Goal: Information Seeking & Learning: Learn about a topic

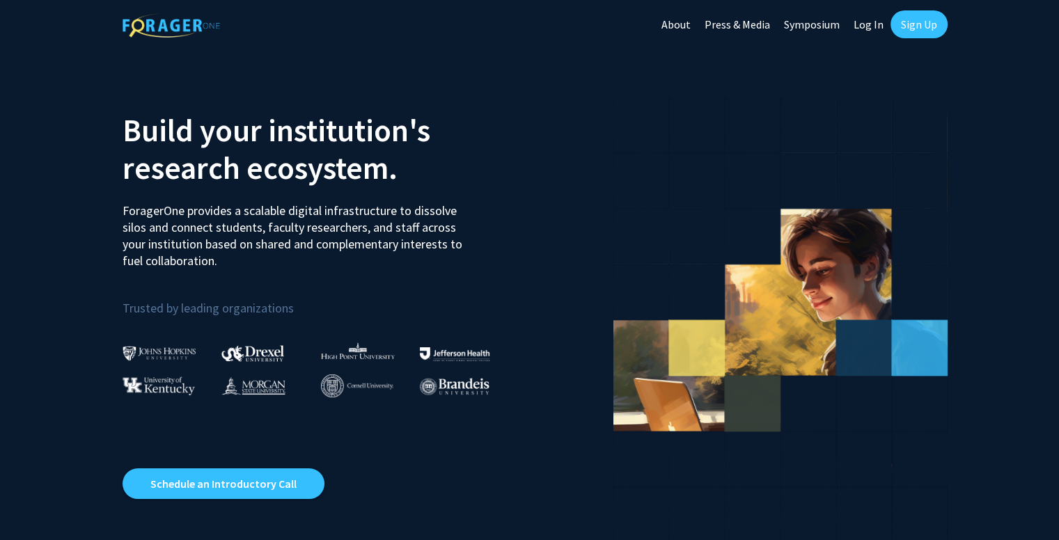
click at [866, 23] on link "Log In" at bounding box center [869, 24] width 44 height 49
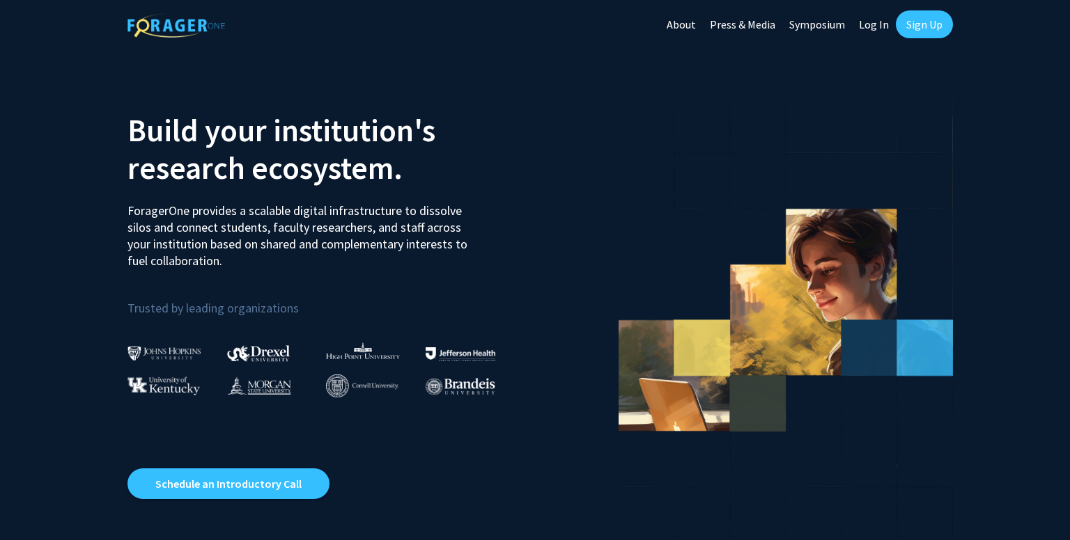
select select
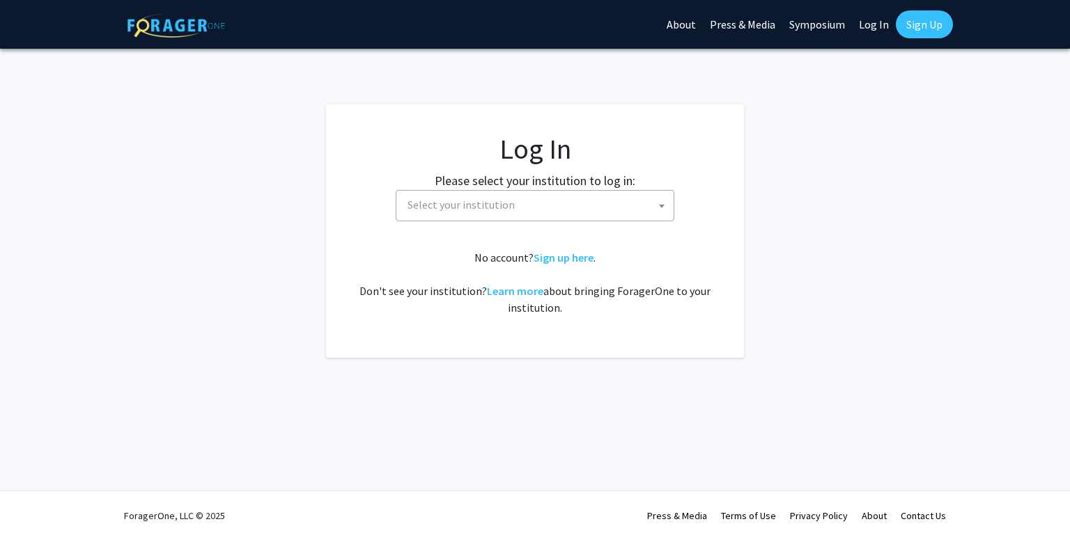
click at [593, 197] on span "Select your institution" at bounding box center [538, 205] width 272 height 29
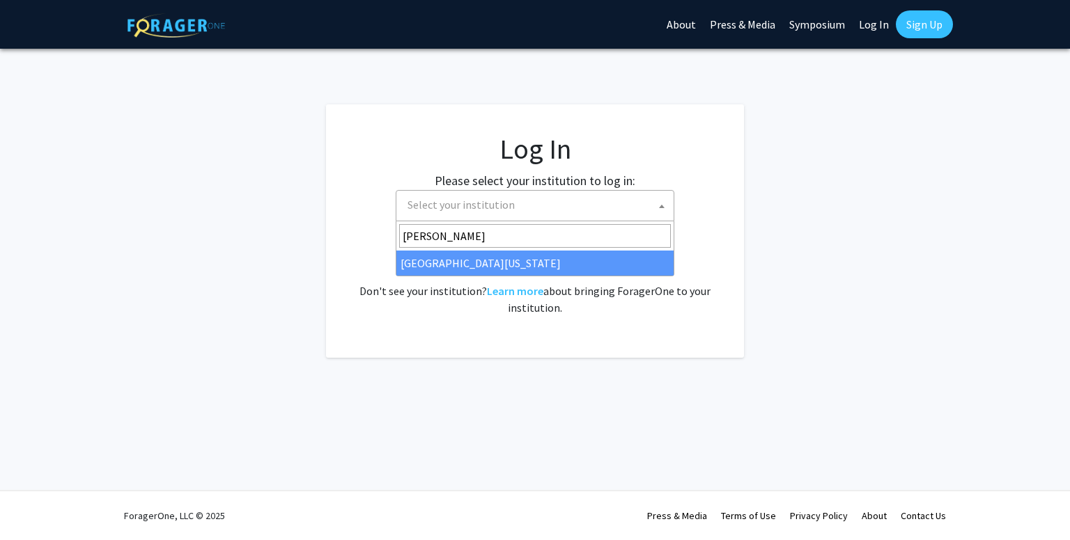
type input "[PERSON_NAME]"
select select "31"
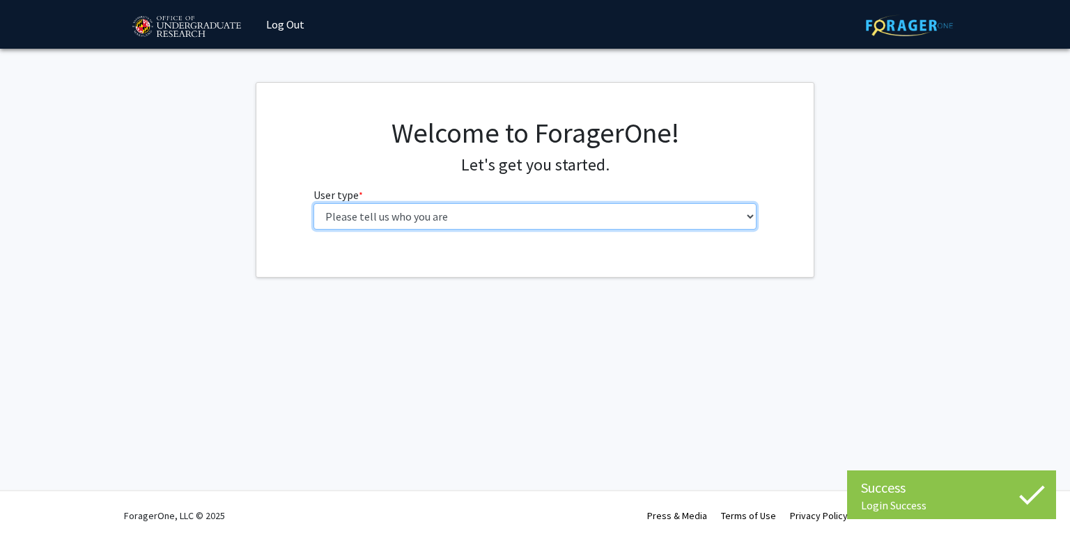
click at [427, 219] on select "Please tell us who you are Undergraduate Student Master's Student Doctoral Cand…" at bounding box center [535, 216] width 444 height 26
select select "1: undergrad"
click at [313, 203] on select "Please tell us who you are Undergraduate Student Master's Student Doctoral Cand…" at bounding box center [535, 216] width 444 height 26
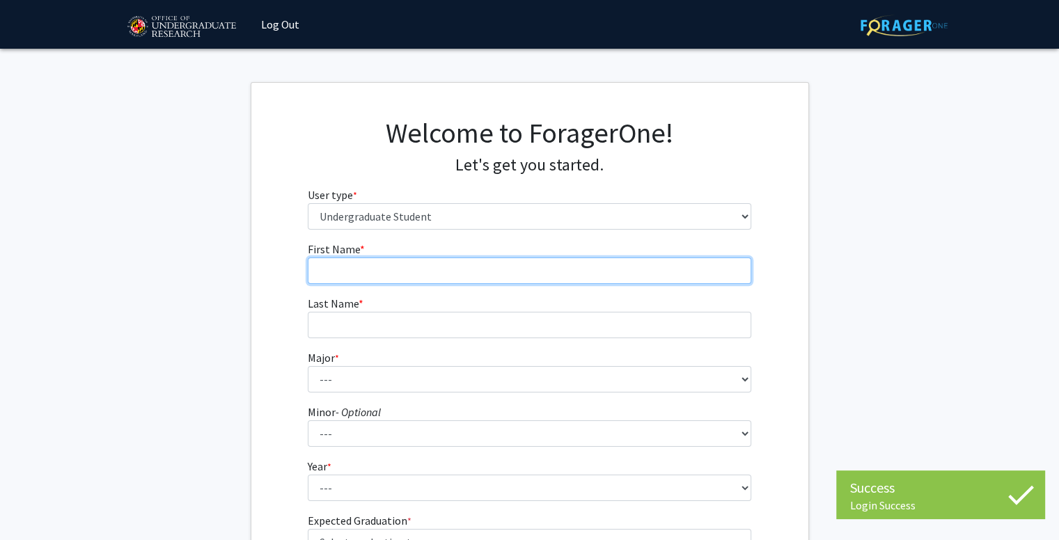
click at [538, 272] on input "First Name * required" at bounding box center [530, 271] width 444 height 26
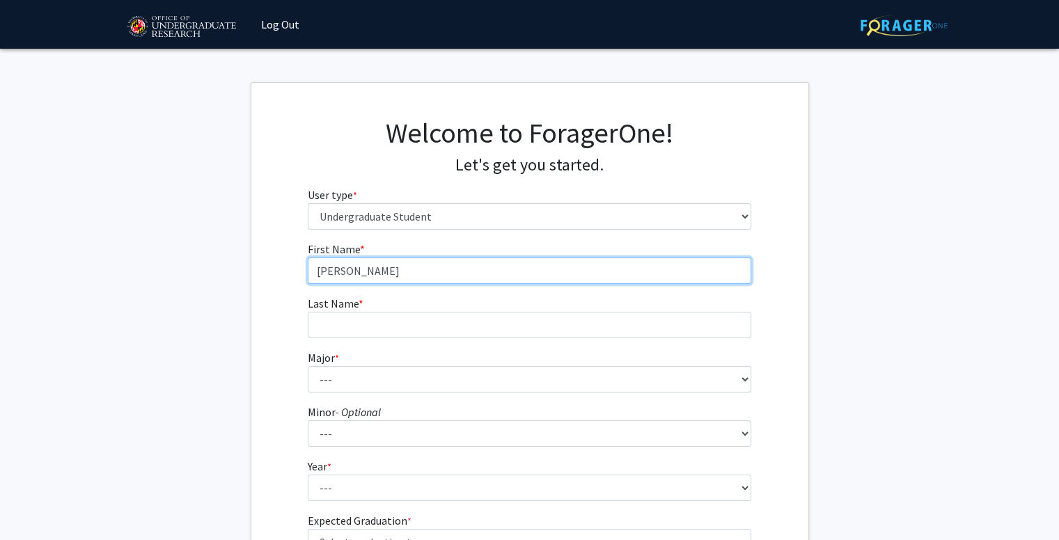
type input "[PERSON_NAME]"
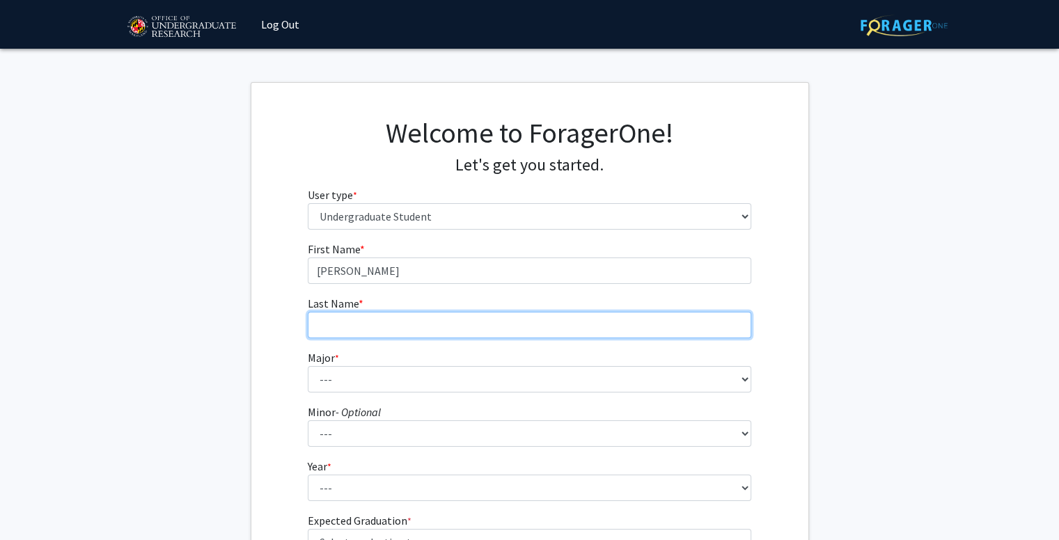
click at [469, 329] on input "Last Name * required" at bounding box center [530, 325] width 444 height 26
type input "Covert"
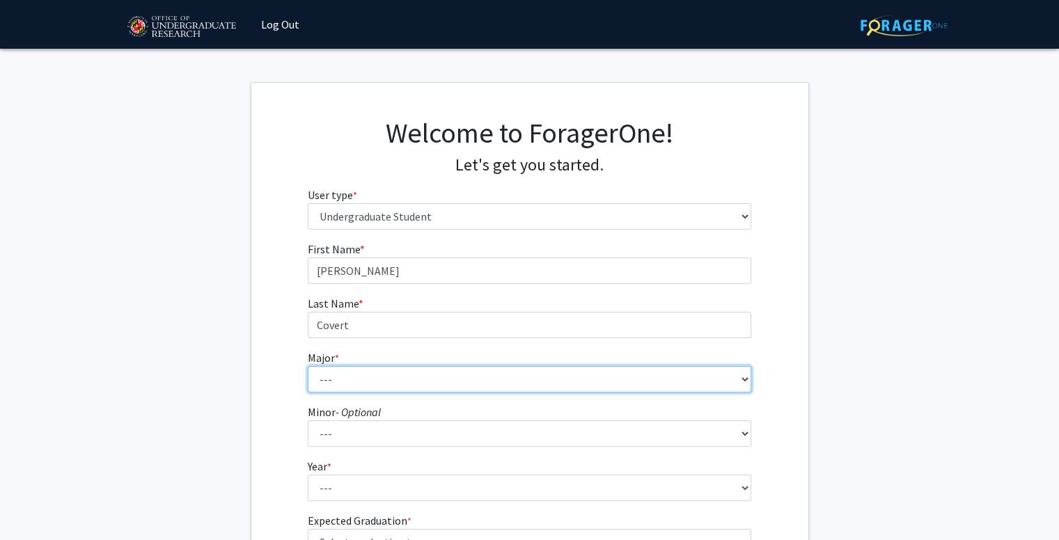
click at [379, 383] on select "--- Accounting Aerospace Engineering African American and Africana Studies Agri…" at bounding box center [530, 379] width 444 height 26
select select "16: 2317"
click at [308, 366] on select "--- Accounting Aerospace Engineering African American and Africana Studies Agri…" at bounding box center [530, 379] width 444 height 26
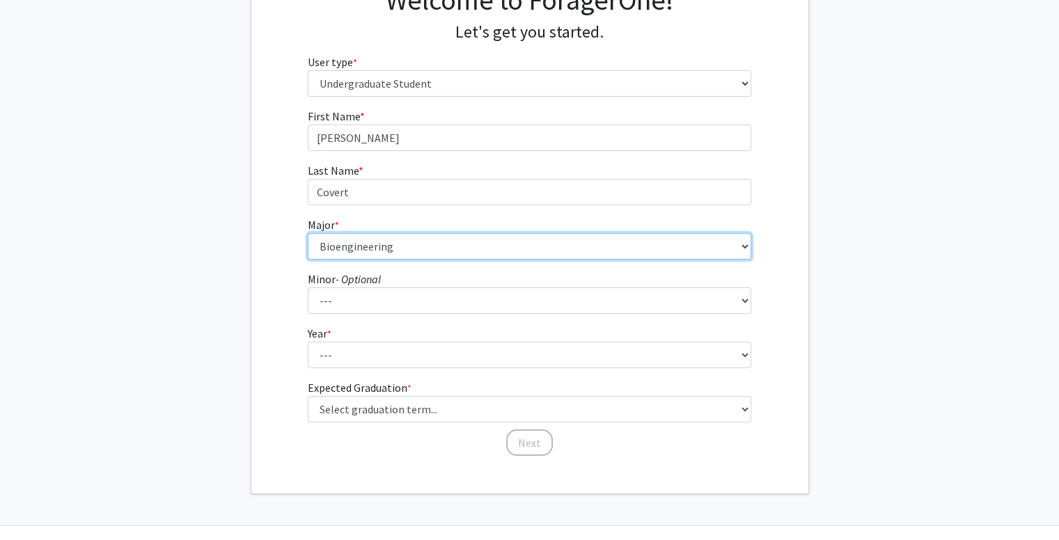
scroll to position [134, 0]
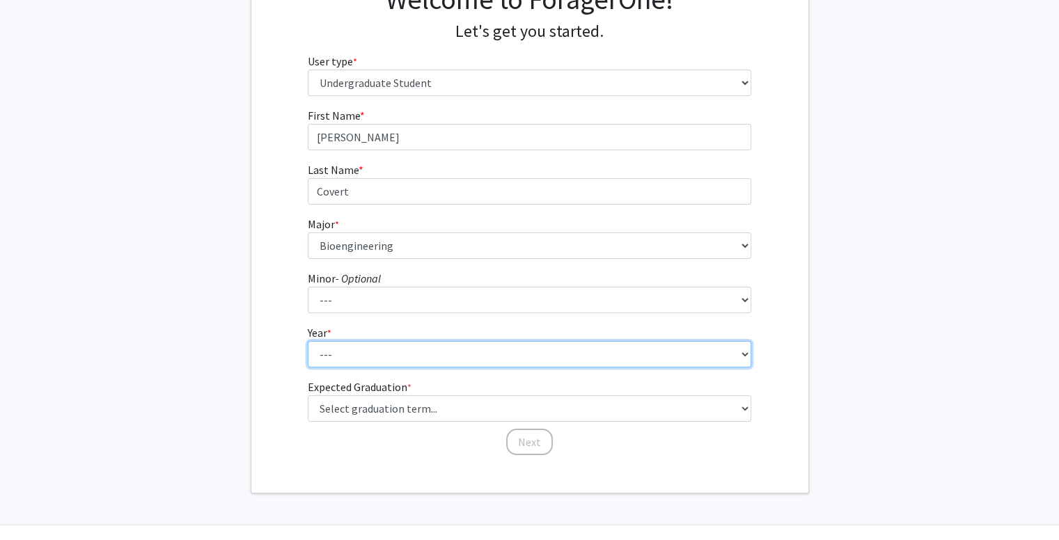
click at [348, 358] on select "--- First-year Sophomore Junior Senior Postbaccalaureate Certificate" at bounding box center [530, 354] width 444 height 26
select select "2: sophomore"
click at [308, 341] on select "--- First-year Sophomore Junior Senior Postbaccalaureate Certificate" at bounding box center [530, 354] width 444 height 26
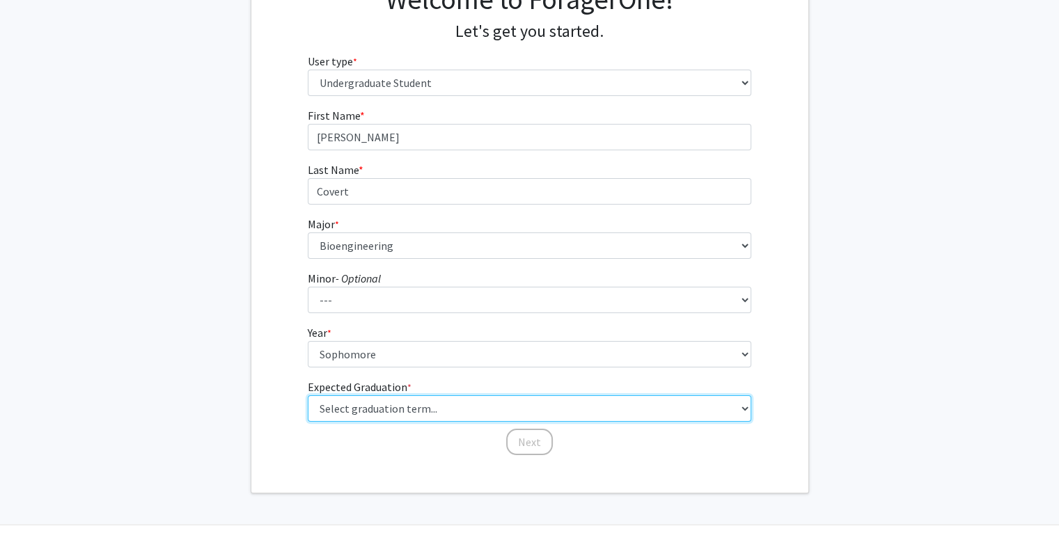
click at [371, 409] on select "Select graduation term... Spring 2025 Summer 2025 Fall 2025 Winter 2025 Spring …" at bounding box center [530, 409] width 444 height 26
select select "15: fall_2028"
click at [308, 396] on select "Select graduation term... Spring 2025 Summer 2025 Fall 2025 Winter 2025 Spring …" at bounding box center [530, 409] width 444 height 26
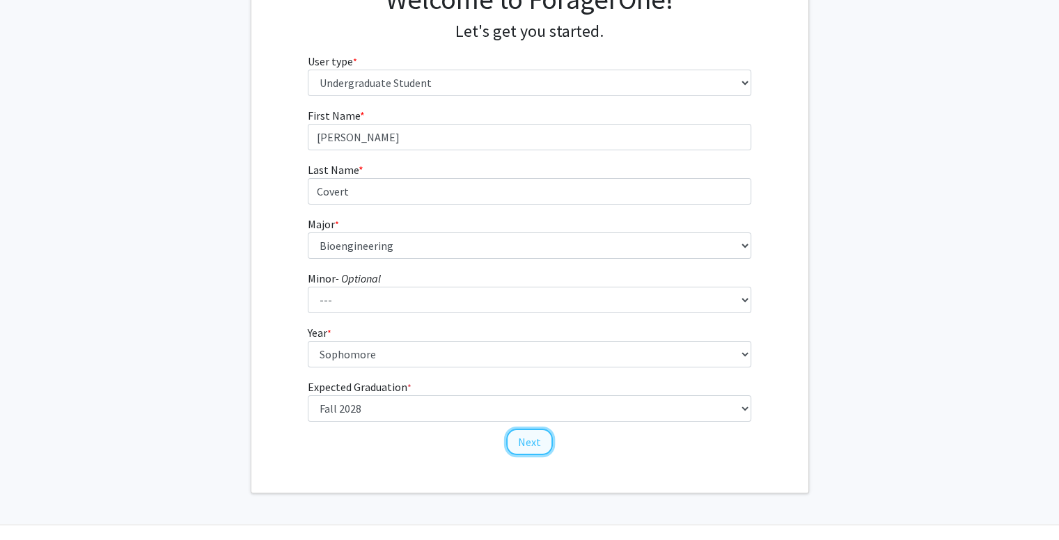
click at [518, 437] on button "Next" at bounding box center [529, 442] width 47 height 26
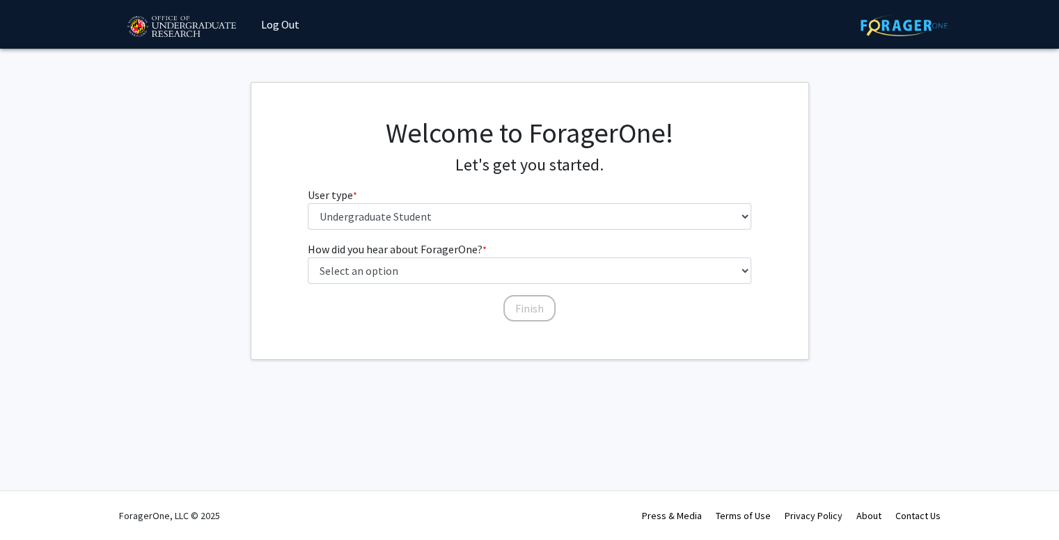
scroll to position [0, 0]
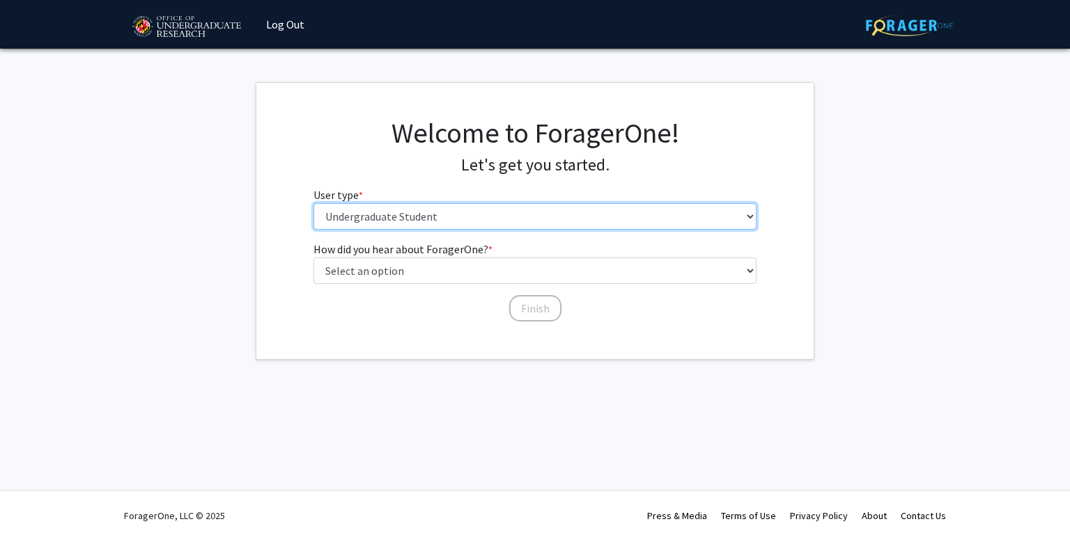
click at [467, 226] on select "Please tell us who you are Undergraduate Student Master's Student Doctoral Cand…" at bounding box center [535, 216] width 444 height 26
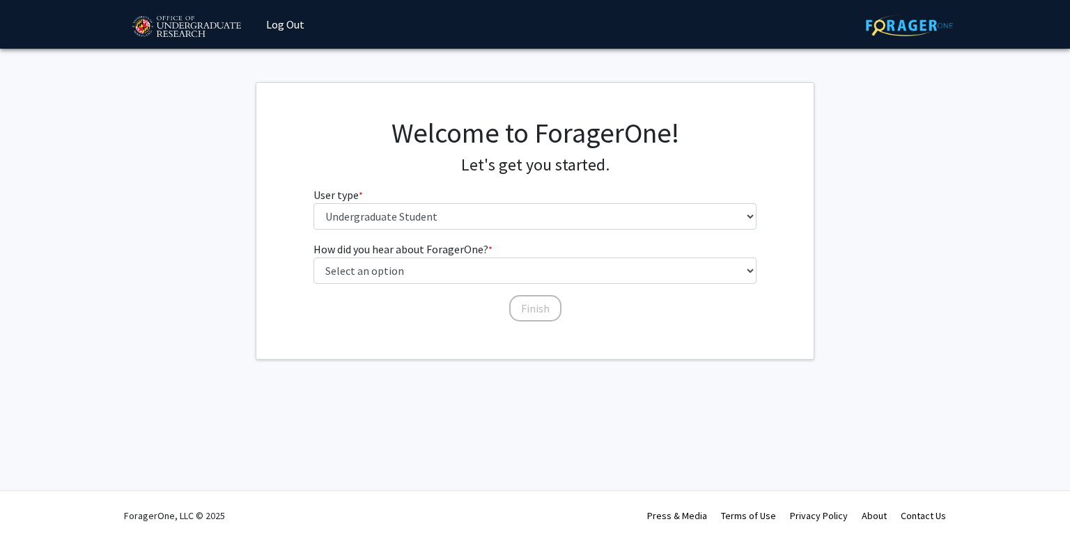
click at [340, 367] on div "Skip navigation Log Out Complete your profile × To continue, you need to make s…" at bounding box center [535, 270] width 1070 height 540
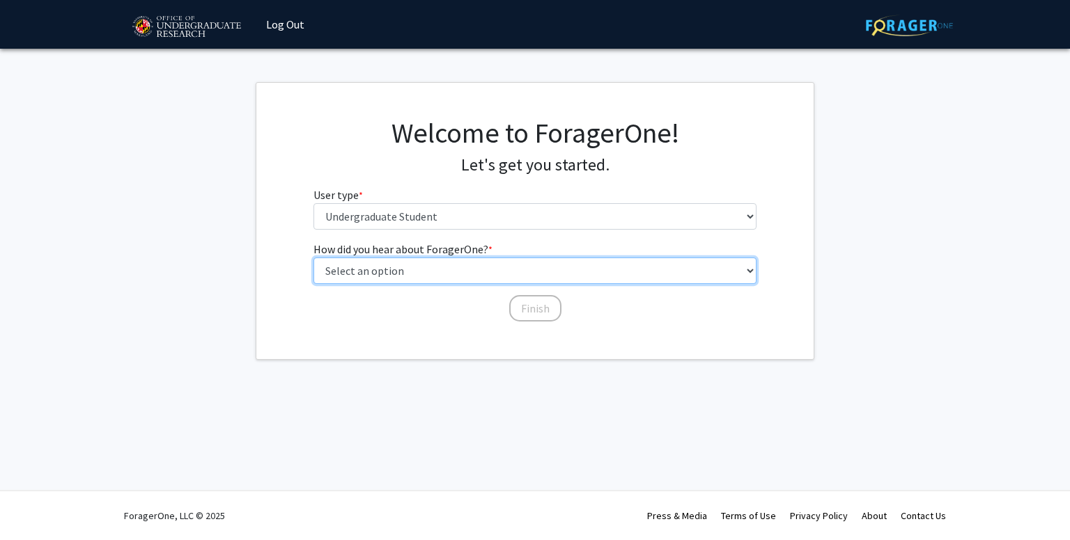
click at [404, 272] on select "Select an option Peer/student recommendation Faculty/staff recommendation Unive…" at bounding box center [535, 271] width 444 height 26
select select "2: faculty_recommendation"
click at [313, 258] on select "Select an option Peer/student recommendation Faculty/staff recommendation Unive…" at bounding box center [535, 271] width 444 height 26
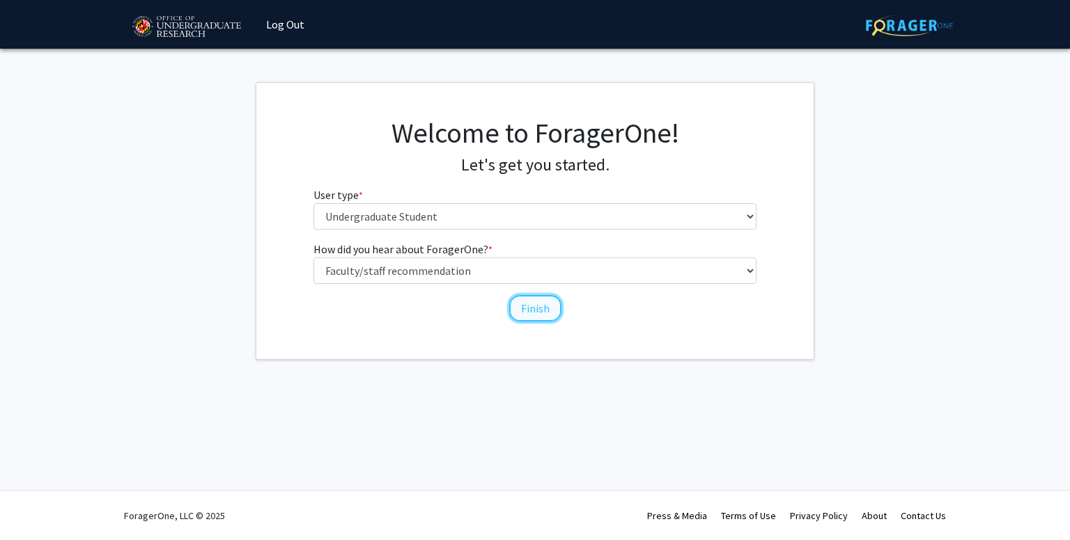
click at [542, 303] on button "Finish" at bounding box center [535, 308] width 52 height 26
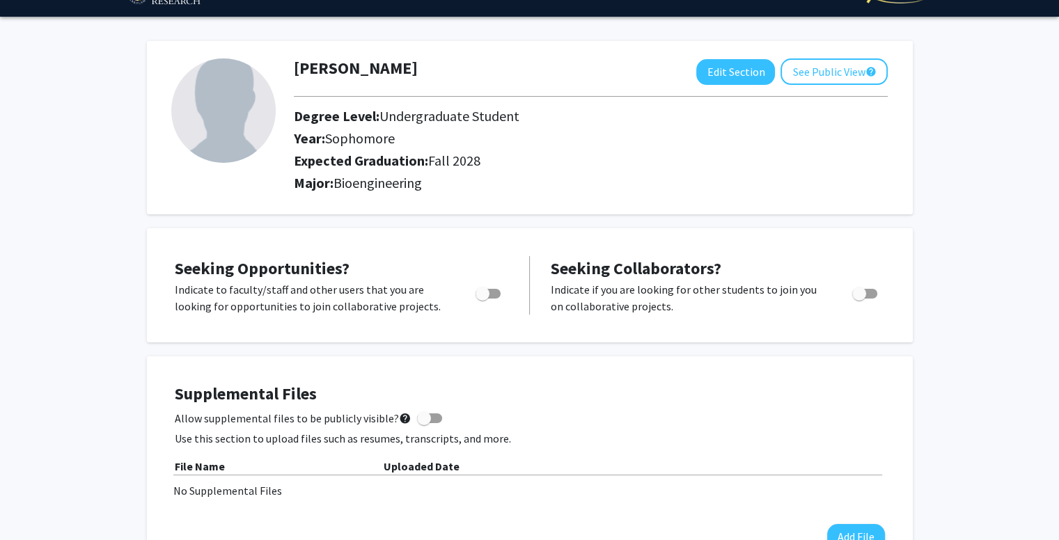
scroll to position [50, 0]
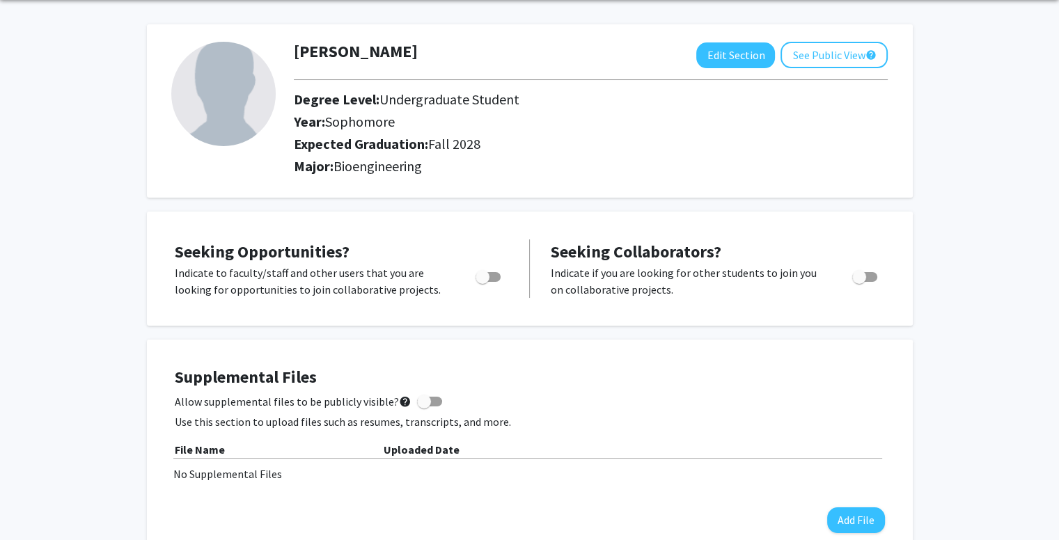
click at [483, 276] on span "Toggle" at bounding box center [483, 277] width 14 height 14
click at [483, 282] on input "Are you actively seeking opportunities?" at bounding box center [482, 282] width 1 height 1
checkbox input "true"
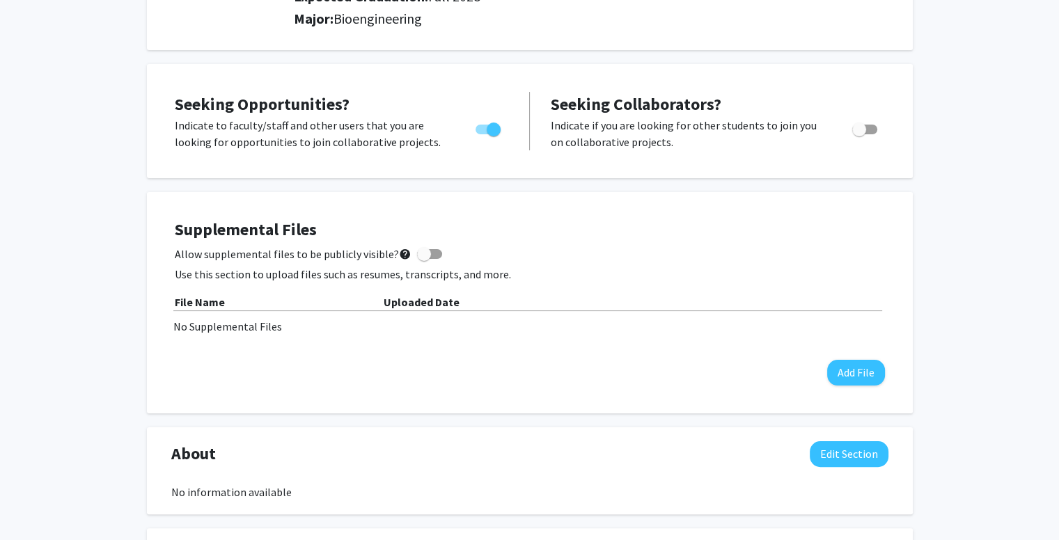
scroll to position [0, 0]
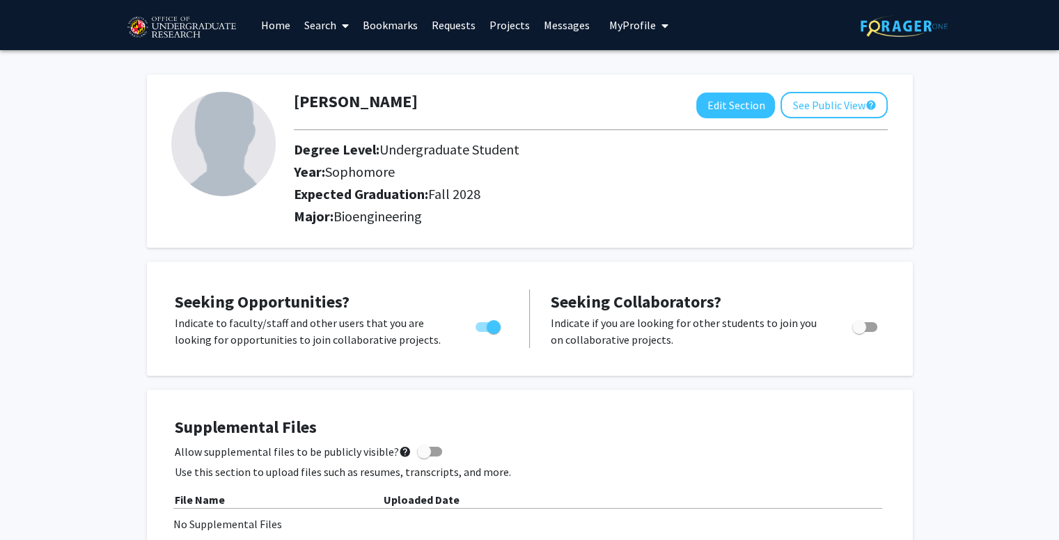
click at [276, 26] on link "Home" at bounding box center [275, 25] width 43 height 49
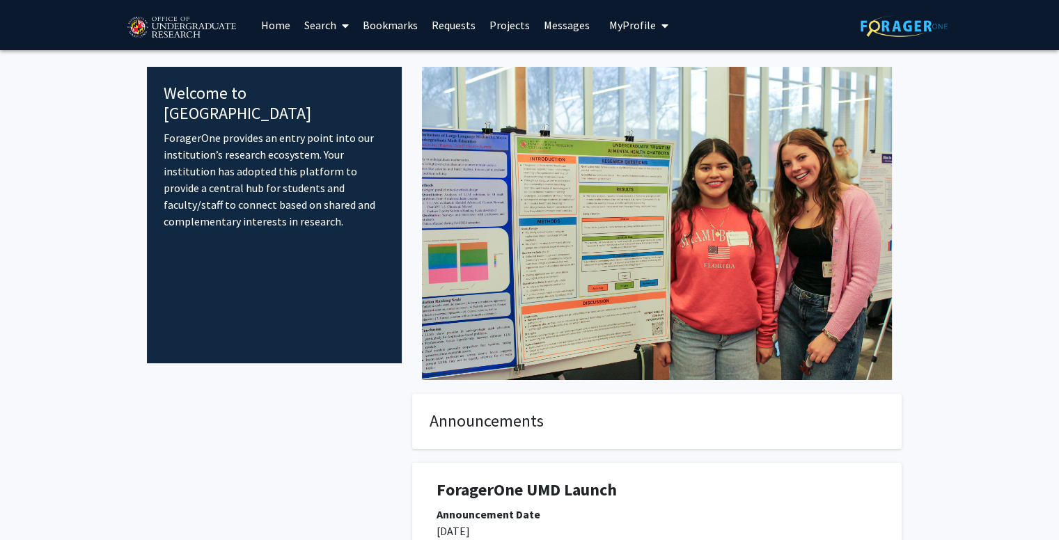
click at [331, 31] on link "Search" at bounding box center [326, 25] width 58 height 49
click at [339, 62] on span "Faculty/Staff" at bounding box center [348, 64] width 102 height 28
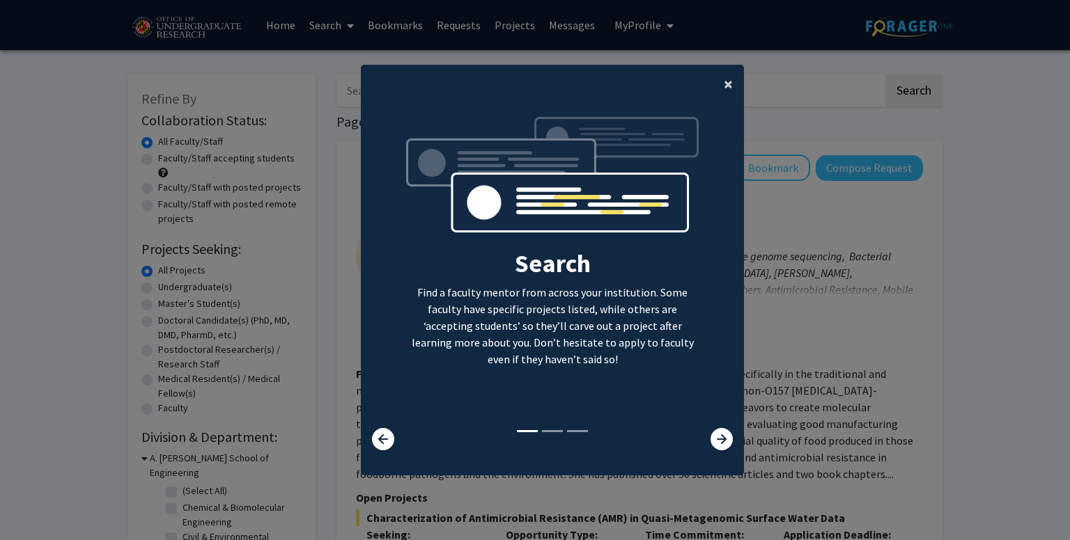
click at [724, 82] on span "×" at bounding box center [728, 84] width 9 height 22
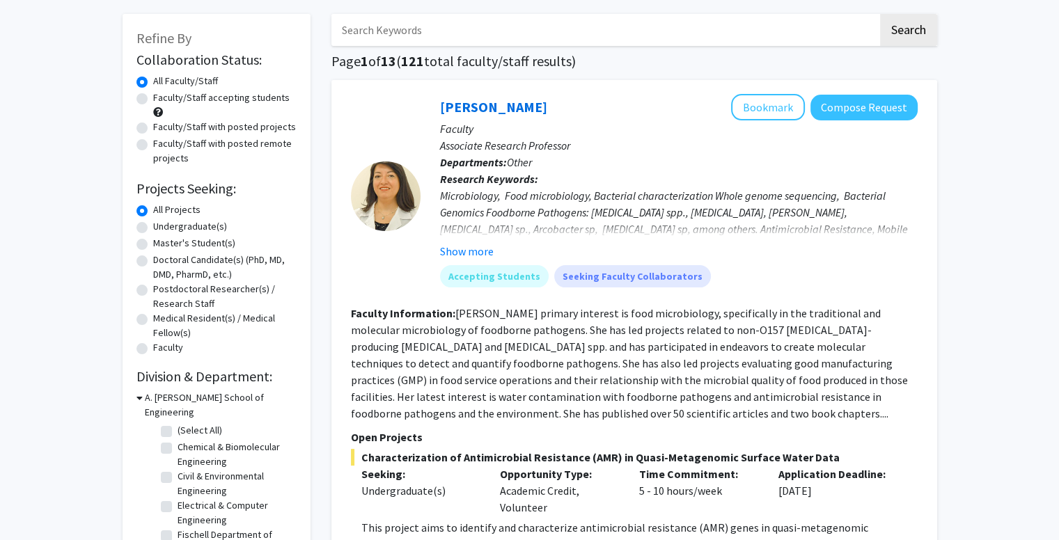
scroll to position [36, 0]
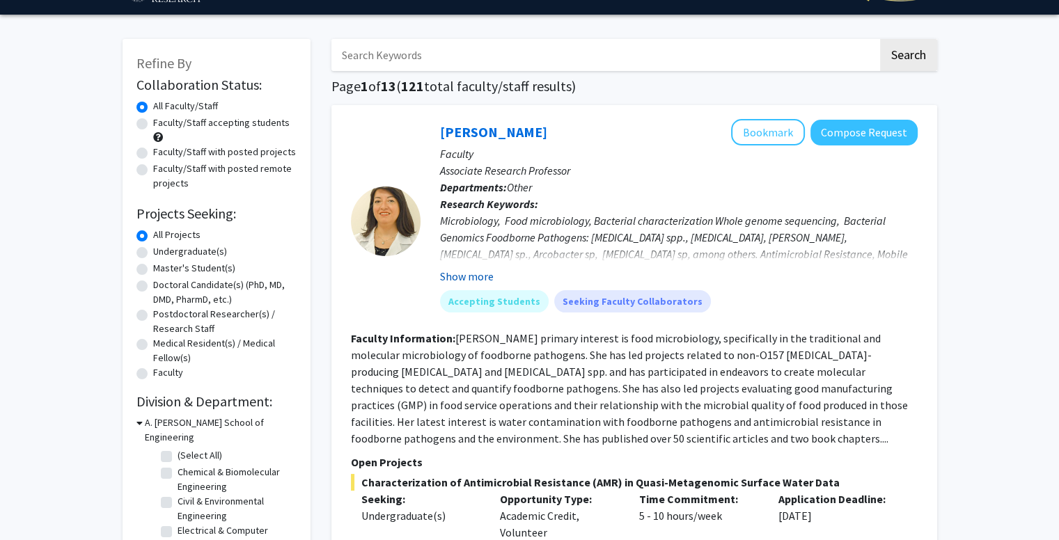
click at [478, 281] on button "Show more" at bounding box center [467, 276] width 54 height 17
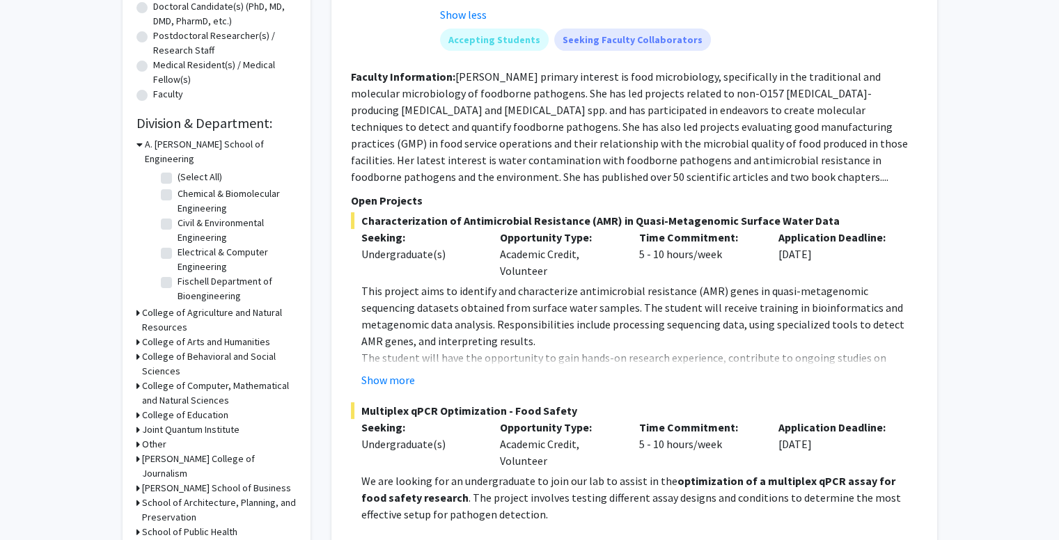
scroll to position [418, 0]
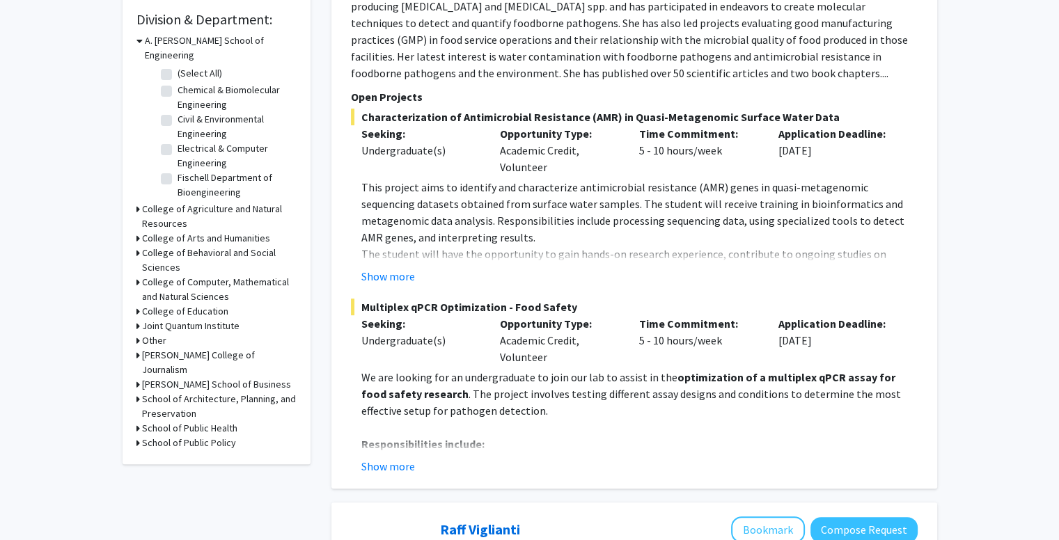
click at [178, 83] on label "Chemical & Biomolecular Engineering" at bounding box center [236, 97] width 116 height 29
click at [178, 83] on input "Chemical & Biomolecular Engineering" at bounding box center [182, 87] width 9 height 9
checkbox input "true"
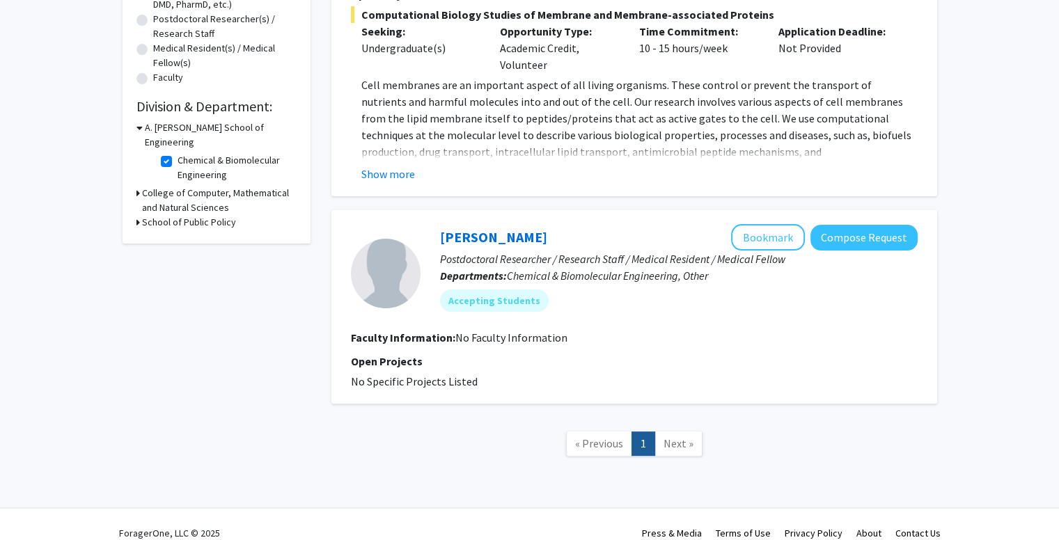
scroll to position [331, 0]
click at [139, 123] on icon at bounding box center [139, 127] width 6 height 15
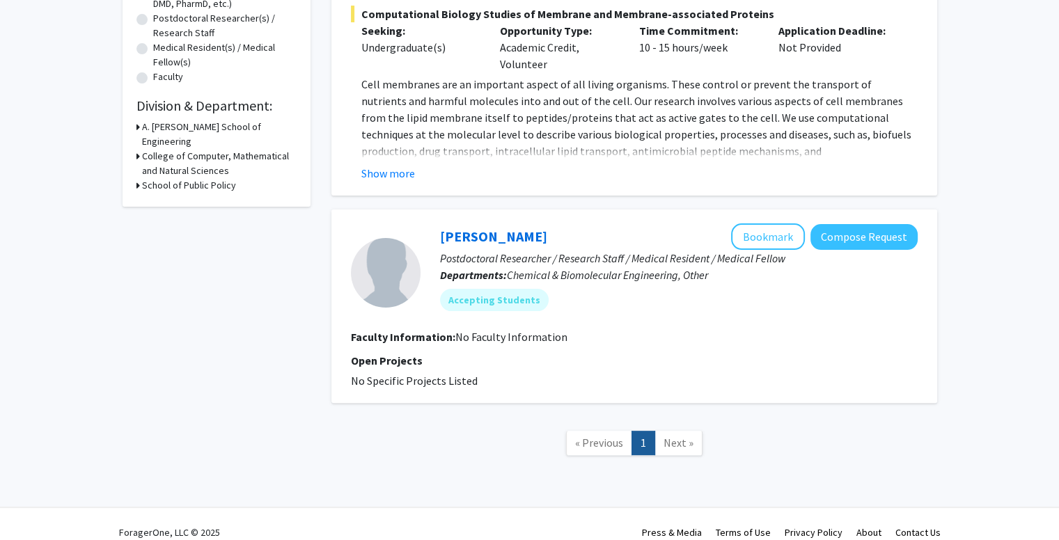
click at [136, 125] on icon at bounding box center [137, 127] width 3 height 15
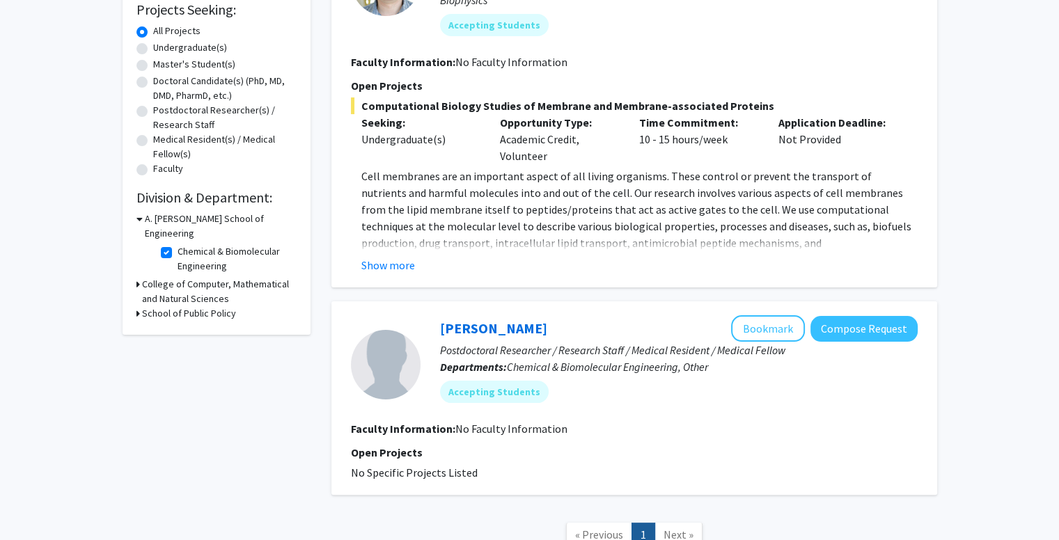
scroll to position [245, 0]
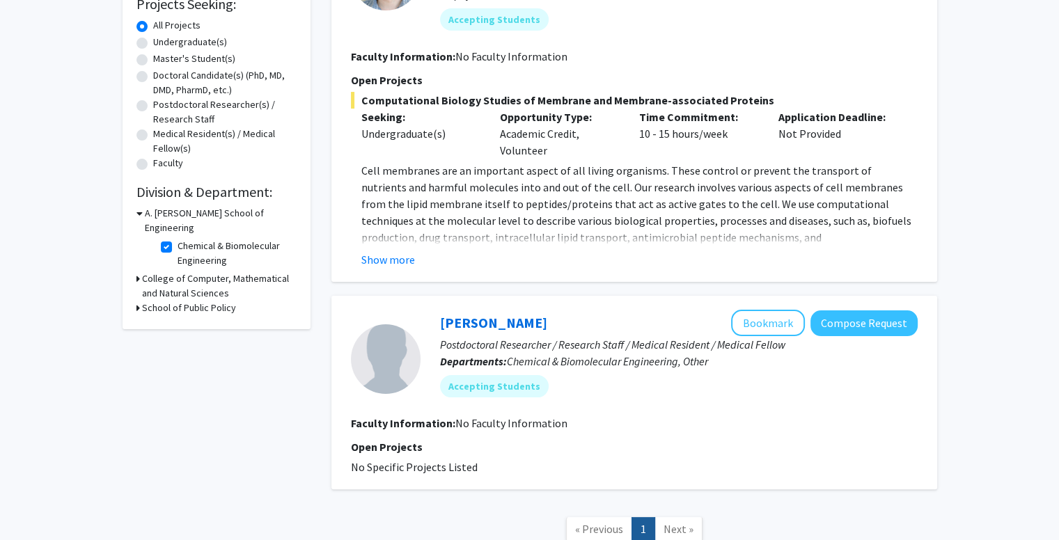
click at [232, 212] on h3 "A. James Clark School of Engineering" at bounding box center [221, 220] width 152 height 29
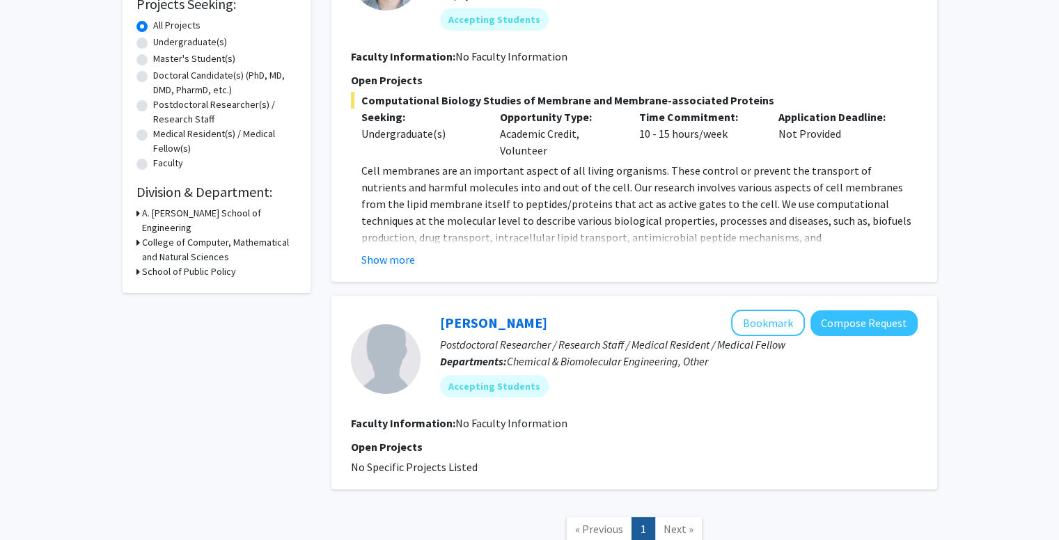
click at [155, 212] on h3 "A. James Clark School of Engineering" at bounding box center [219, 220] width 155 height 29
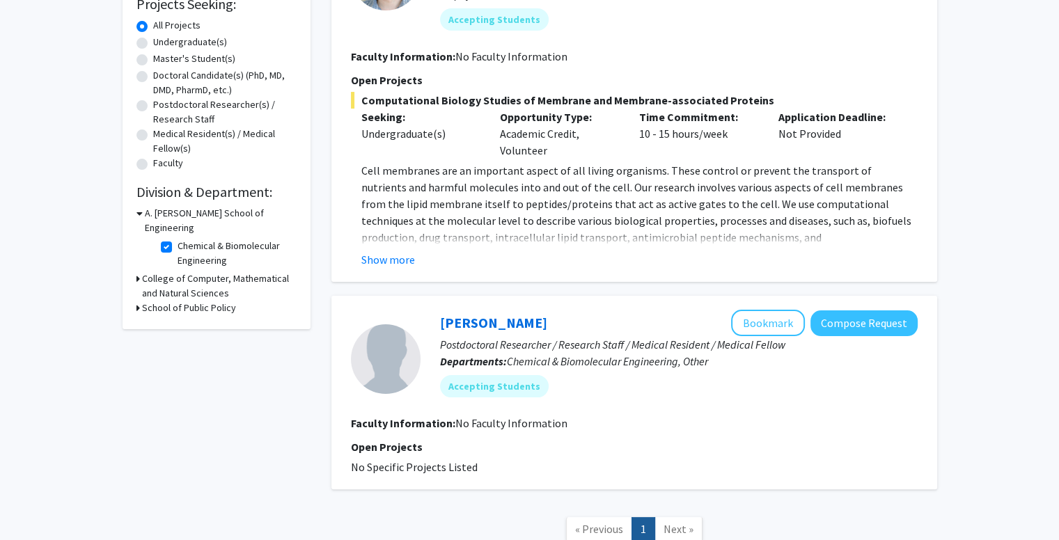
click at [178, 239] on label "Chemical & Biomolecular Engineering" at bounding box center [236, 253] width 116 height 29
click at [178, 239] on input "Chemical & Biomolecular Engineering" at bounding box center [182, 243] width 9 height 9
checkbox input "false"
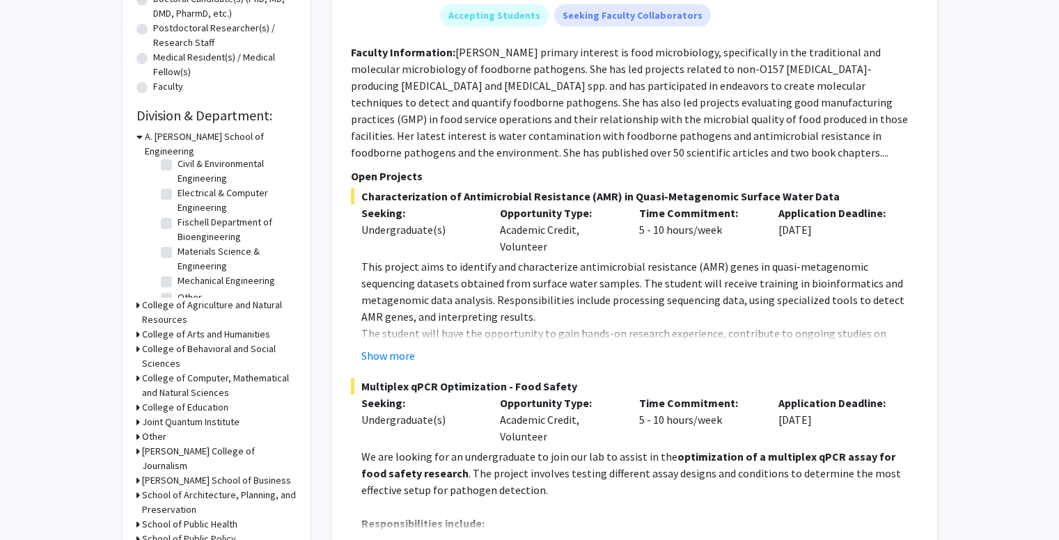
scroll to position [64, 0]
click at [178, 203] on label "Fischell Department of Bioengineering" at bounding box center [236, 217] width 116 height 29
click at [178, 203] on input "Fischell Department of Bioengineering" at bounding box center [182, 207] width 9 height 9
checkbox input "true"
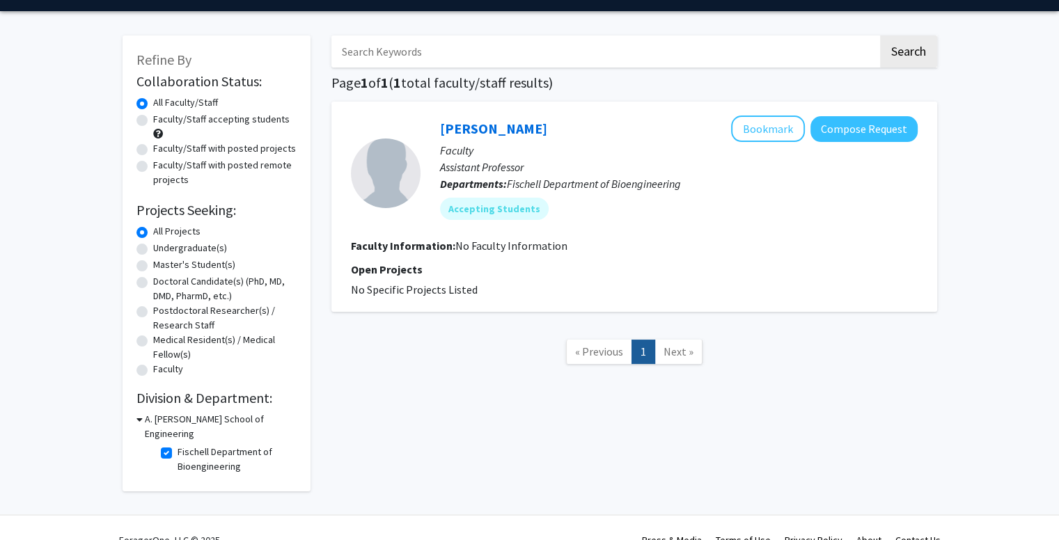
scroll to position [49, 0]
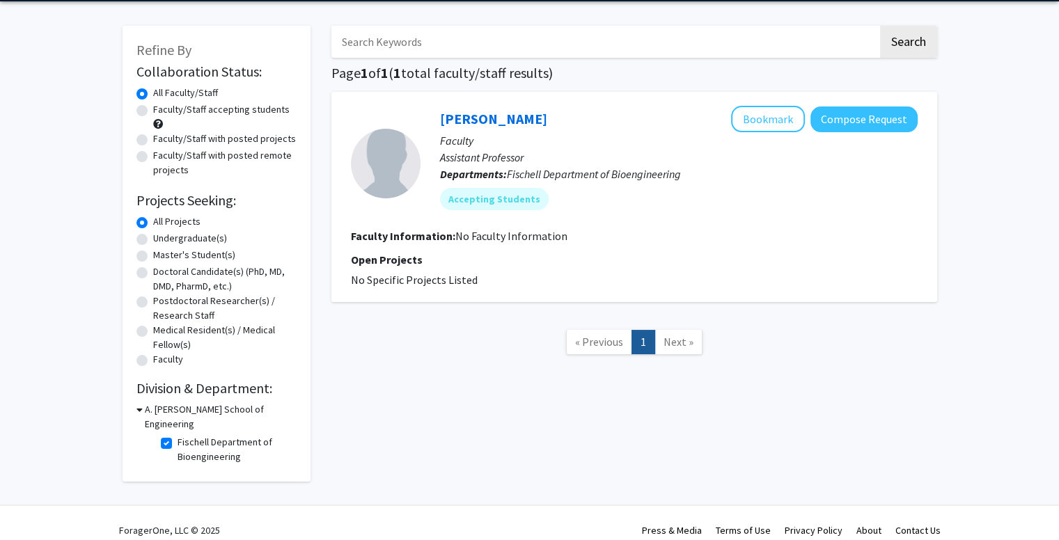
click at [178, 435] on label "Fischell Department of Bioengineering" at bounding box center [236, 449] width 116 height 29
click at [178, 435] on input "Fischell Department of Bioengineering" at bounding box center [182, 439] width 9 height 9
checkbox input "false"
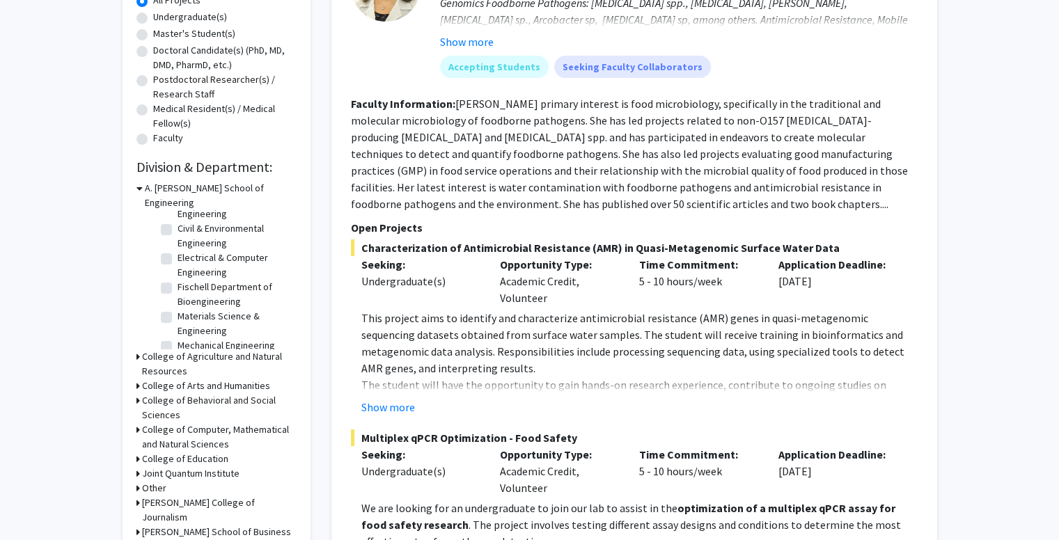
scroll to position [55, 0]
click at [236, 350] on h3 "College of Agriculture and Natural Resources" at bounding box center [219, 364] width 155 height 29
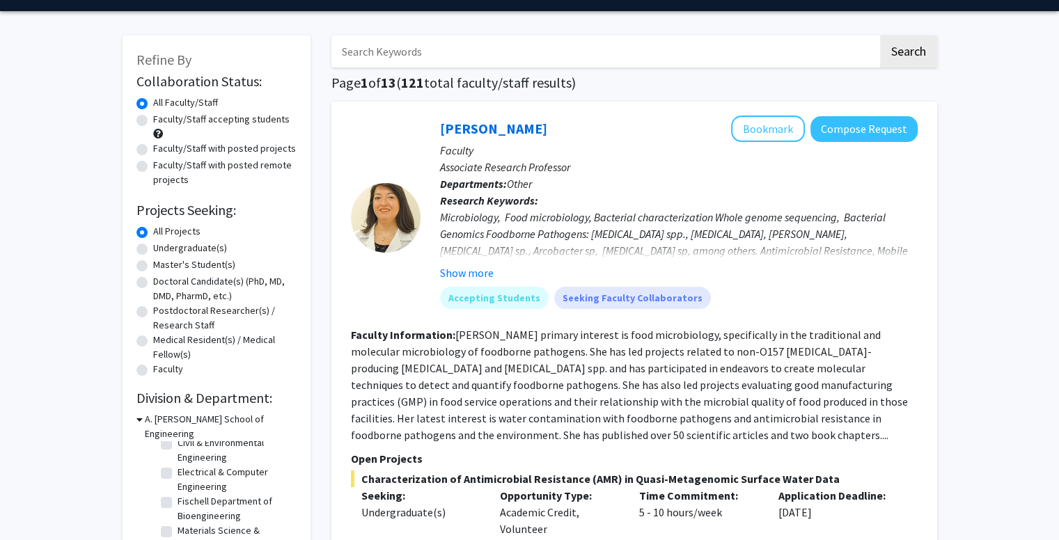
scroll to position [0, 0]
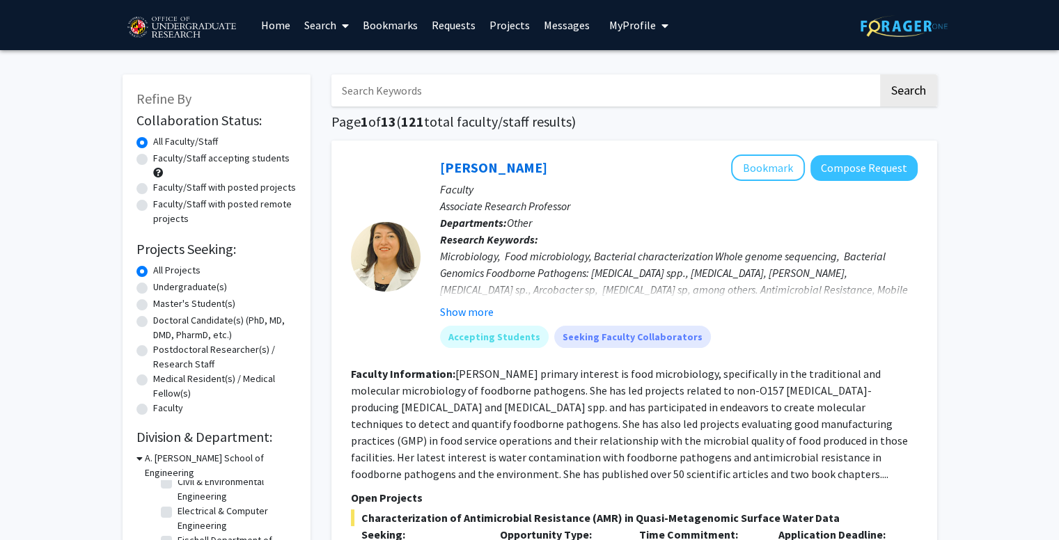
click at [886, 29] on img at bounding box center [904, 26] width 87 height 22
click at [501, 33] on link "Projects" at bounding box center [510, 25] width 54 height 49
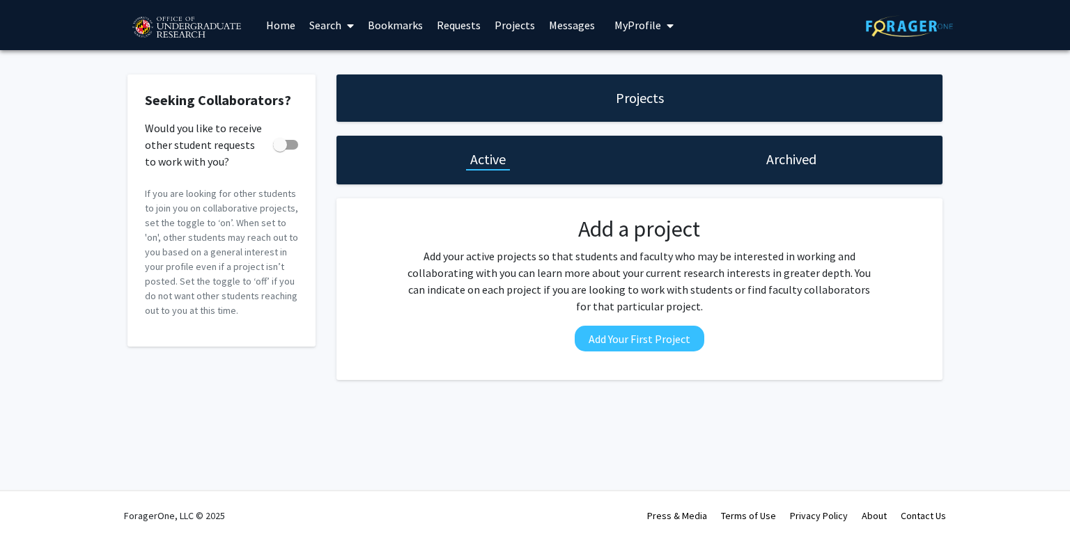
click at [341, 28] on link "Search" at bounding box center [331, 25] width 58 height 49
click at [290, 22] on link "Home" at bounding box center [280, 25] width 43 height 49
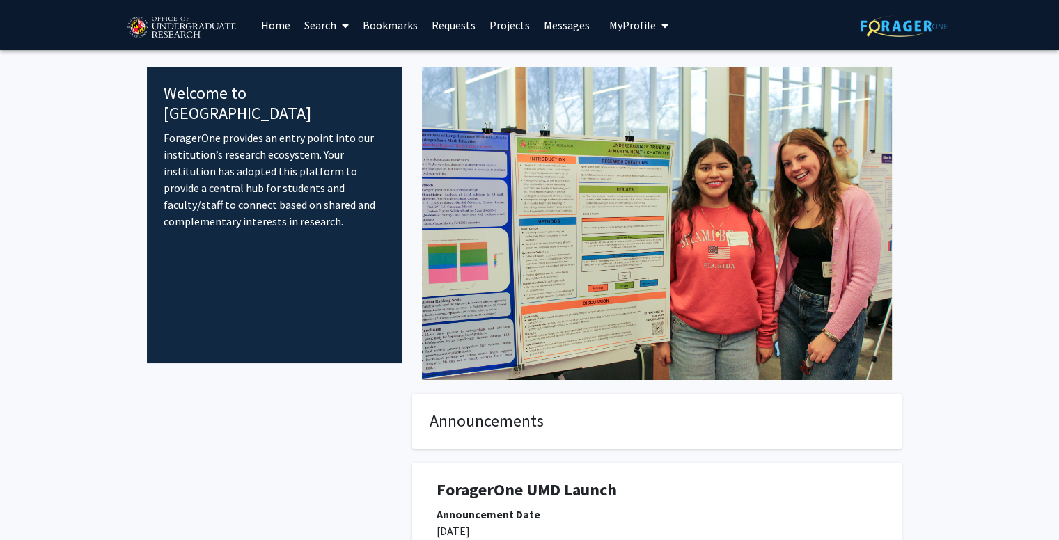
click at [639, 26] on span "My Profile" at bounding box center [632, 25] width 47 height 14
